Goal: Task Accomplishment & Management: Manage account settings

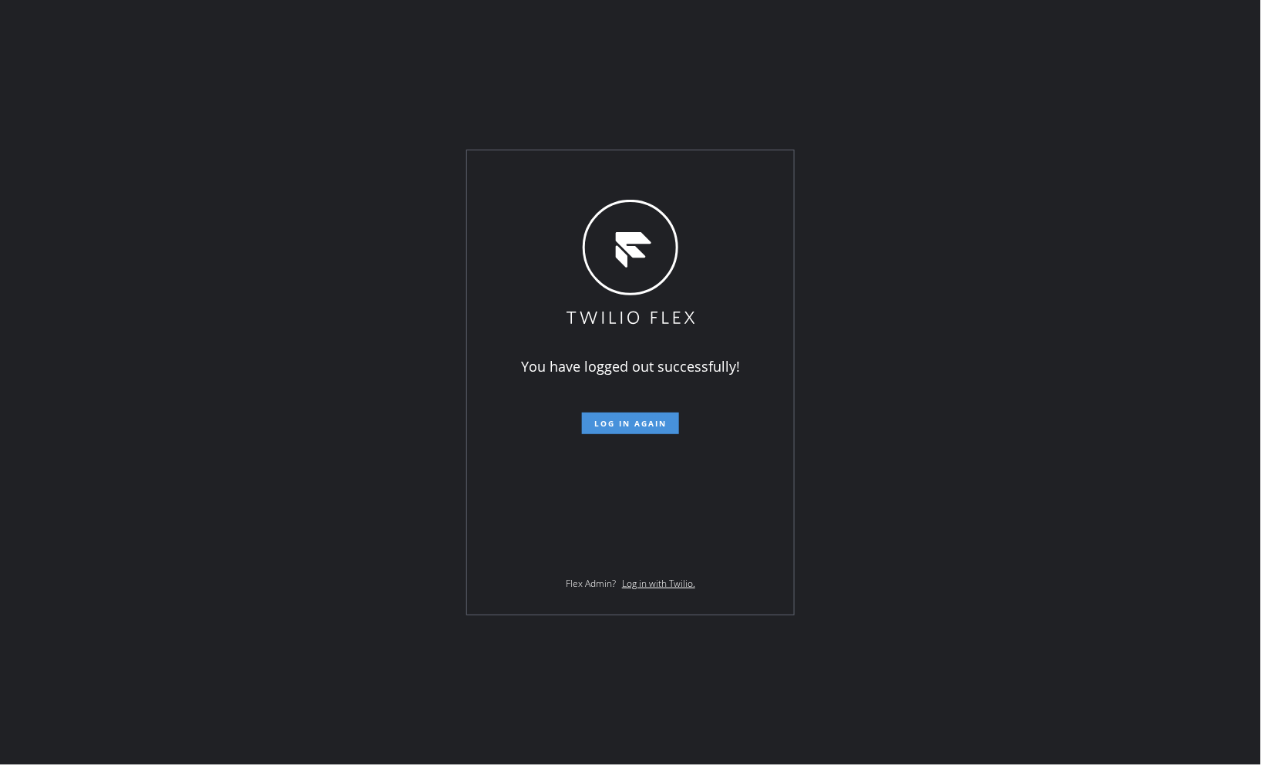
click at [629, 419] on span "Log in again" at bounding box center [630, 423] width 72 height 11
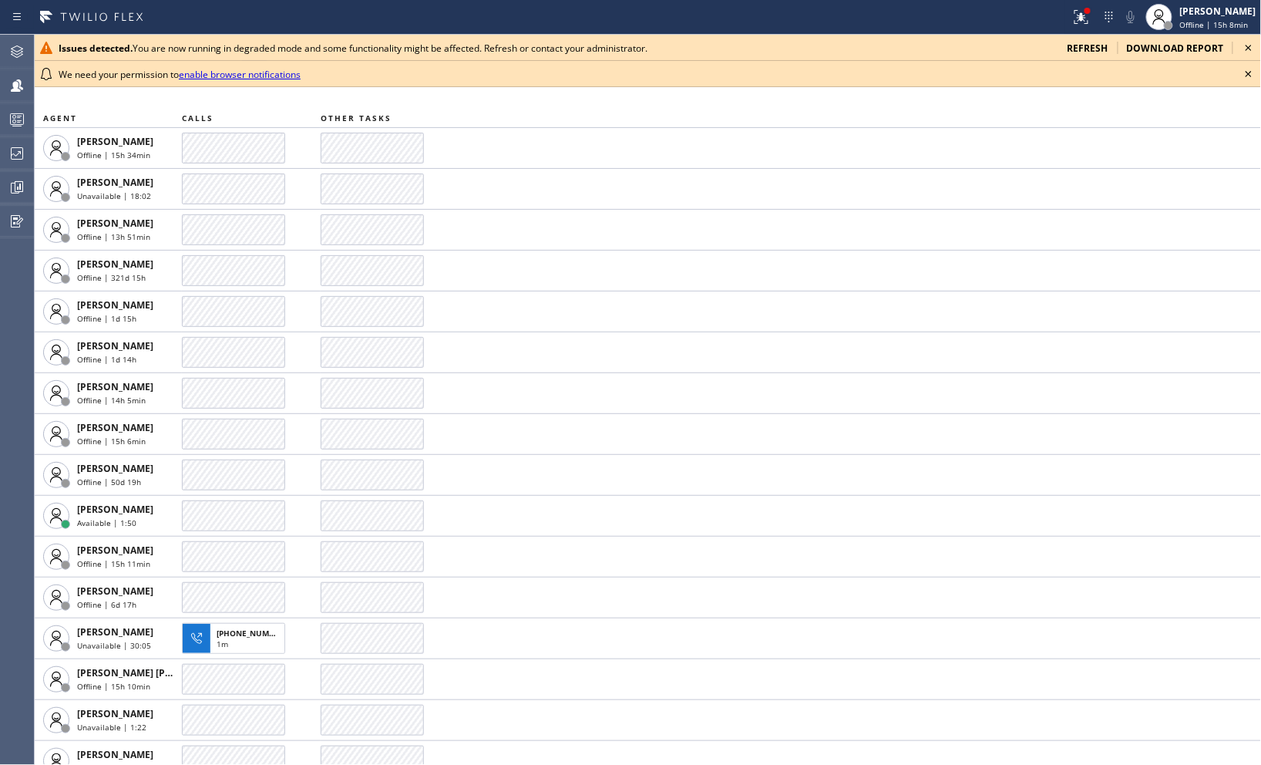
click at [1249, 47] on icon at bounding box center [1249, 48] width 6 height 6
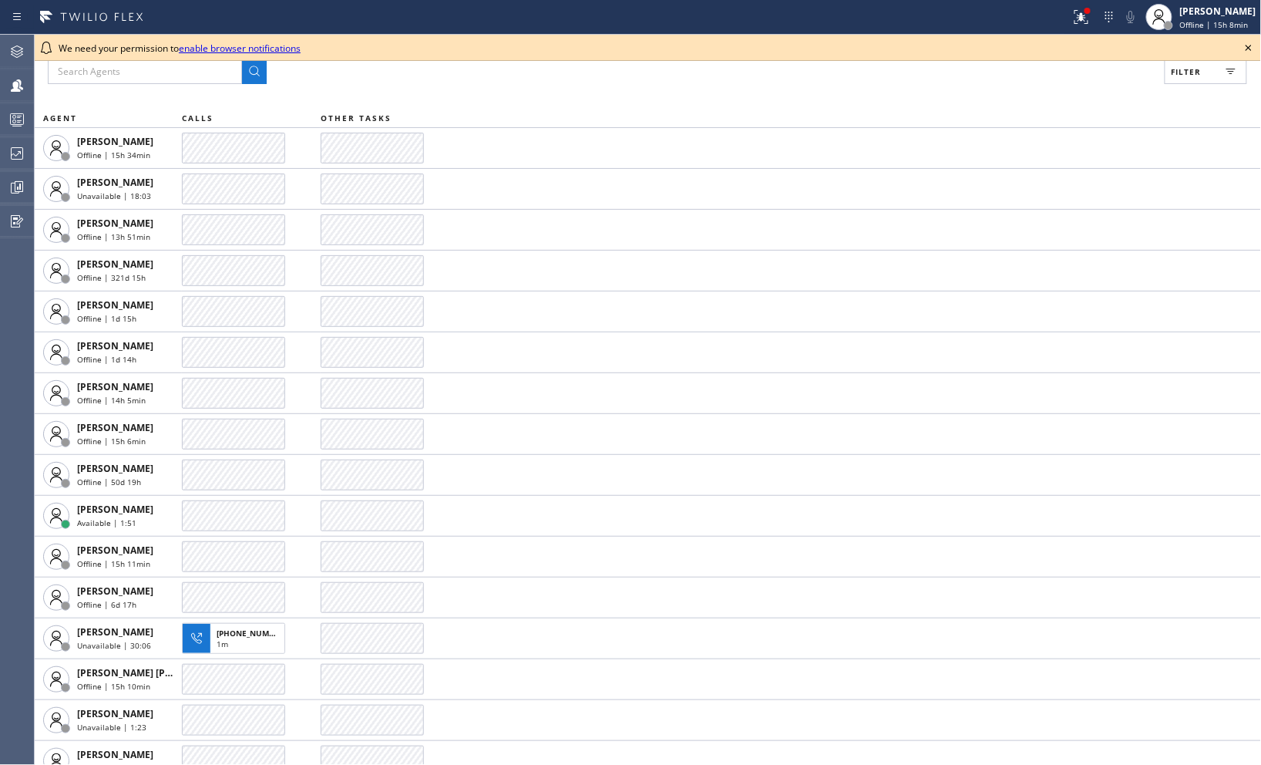
click at [1249, 51] on icon at bounding box center [1249, 48] width 19 height 19
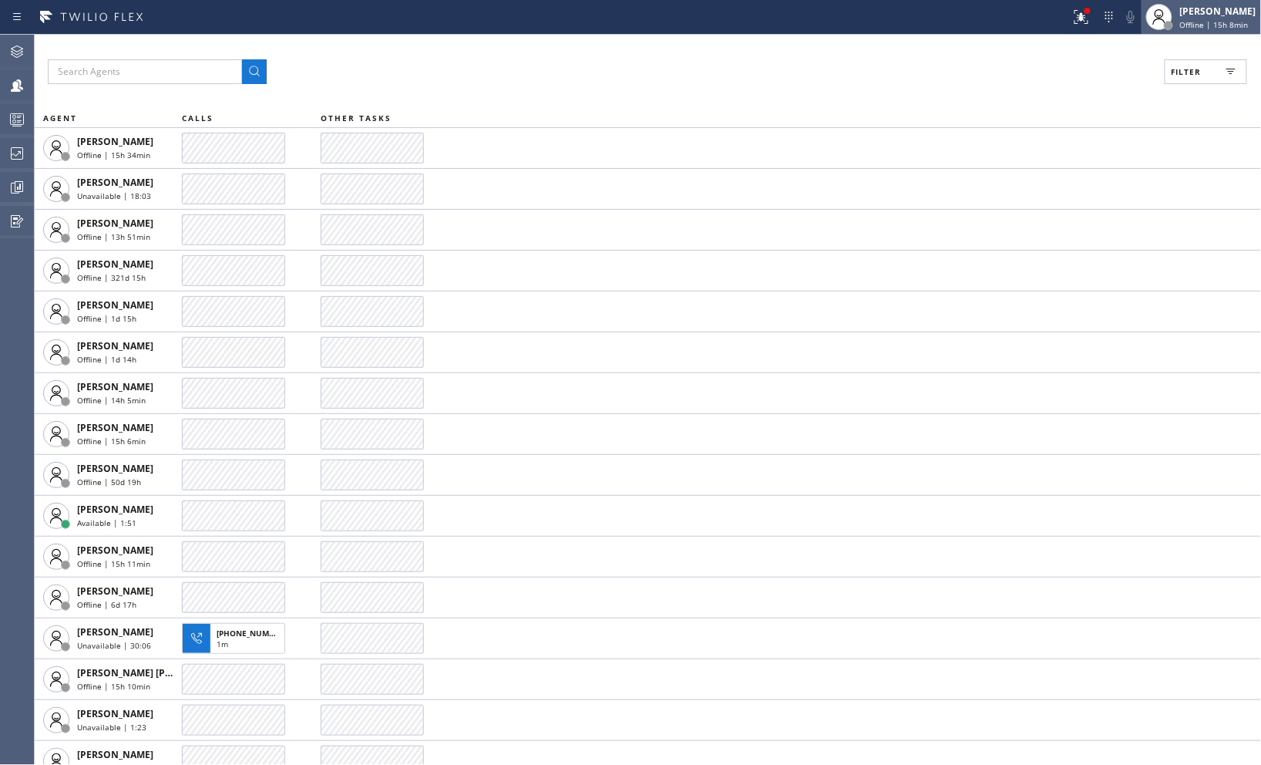
click at [1195, 17] on div "[PERSON_NAME] Offline | 15h 8min" at bounding box center [1219, 17] width 84 height 27
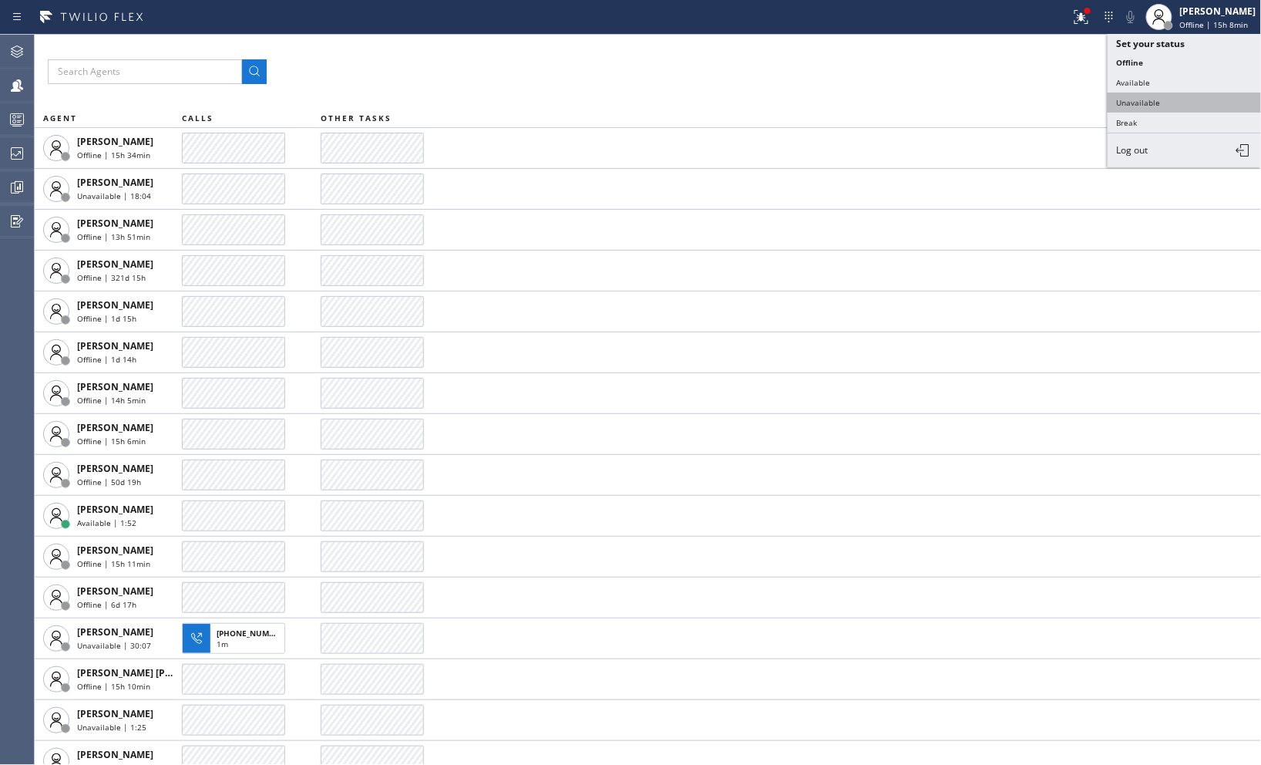
click at [1164, 98] on button "Unavailable" at bounding box center [1185, 103] width 154 height 20
